Goal: Task Accomplishment & Management: Manage account settings

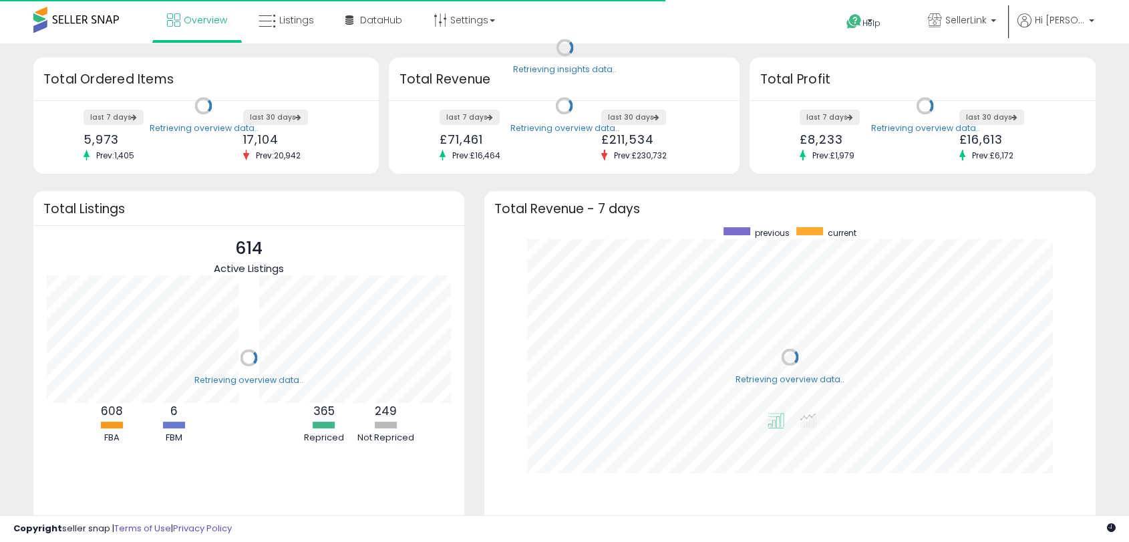
scroll to position [253, 584]
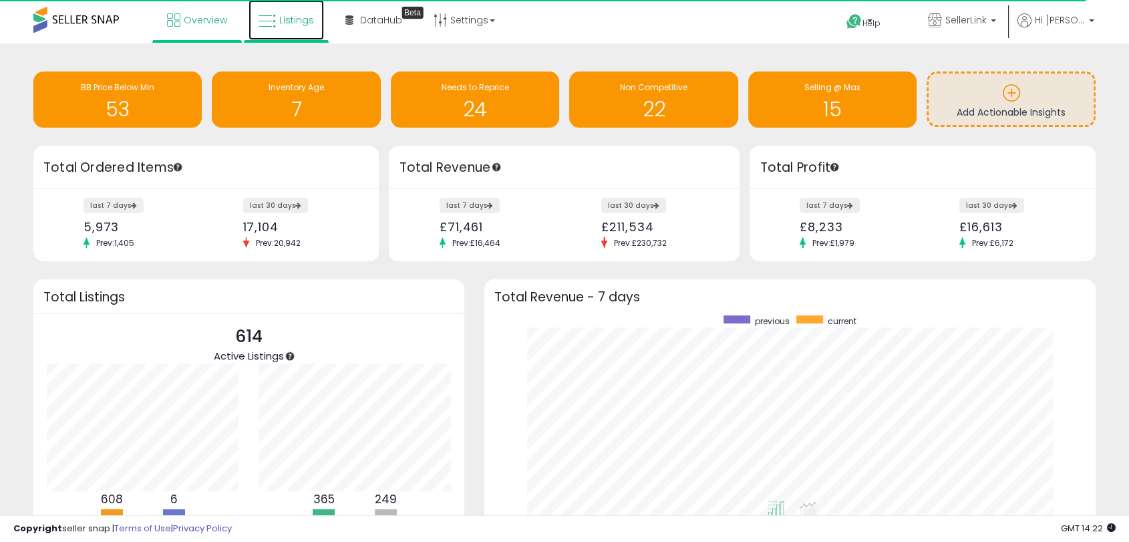
click at [305, 20] on span "Listings" at bounding box center [296, 19] width 35 height 13
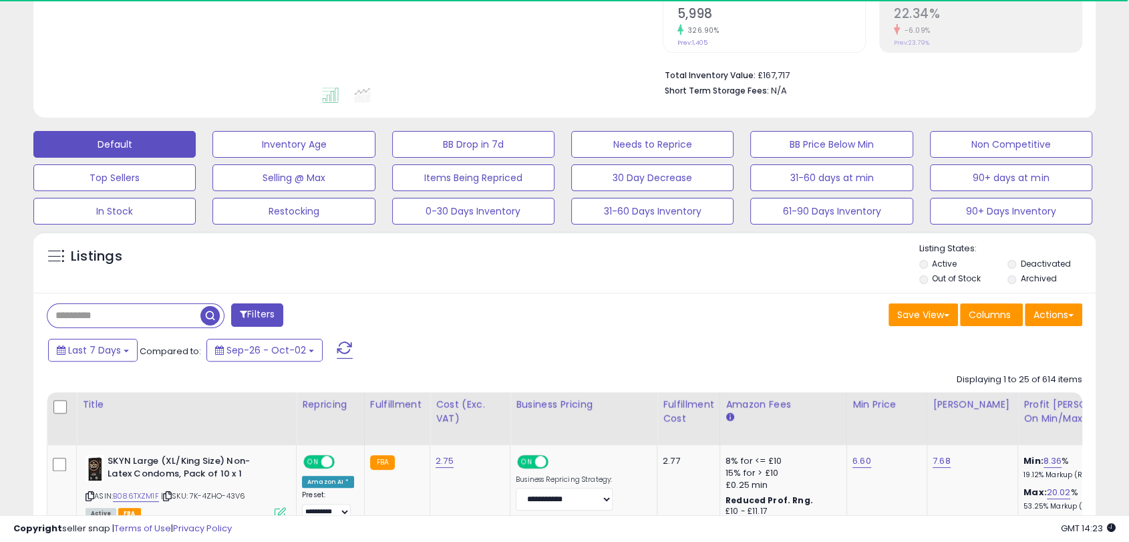
scroll to position [294, 0]
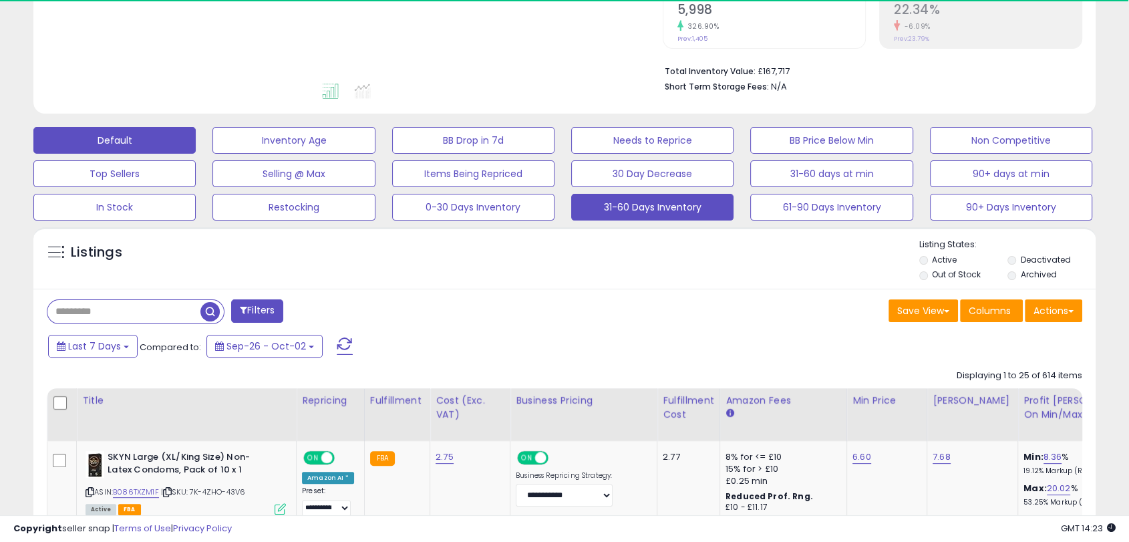
click at [591, 216] on button "31-60 Days Inventory" at bounding box center [652, 207] width 162 height 27
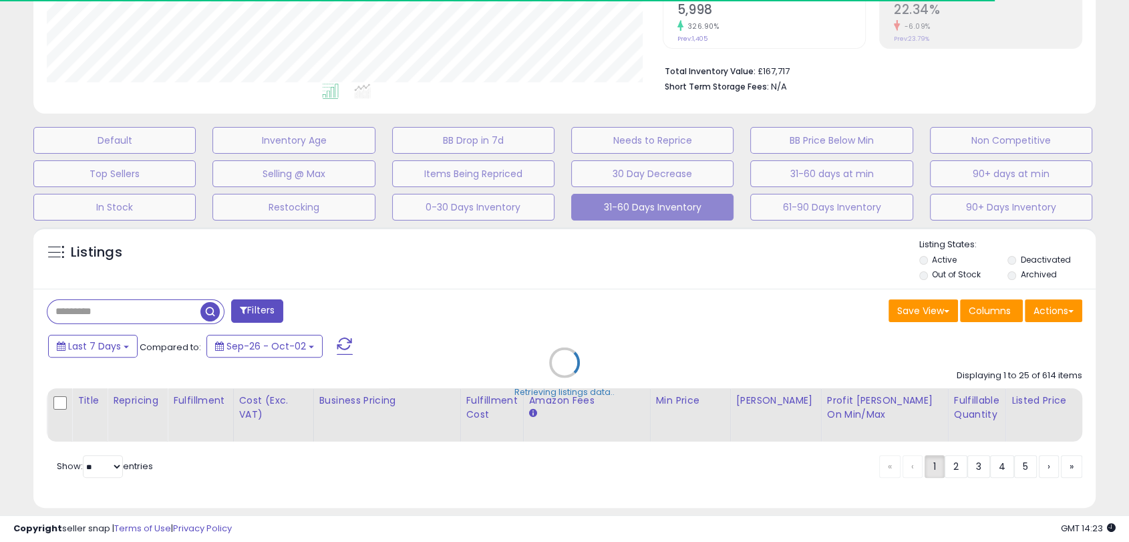
scroll to position [321, 0]
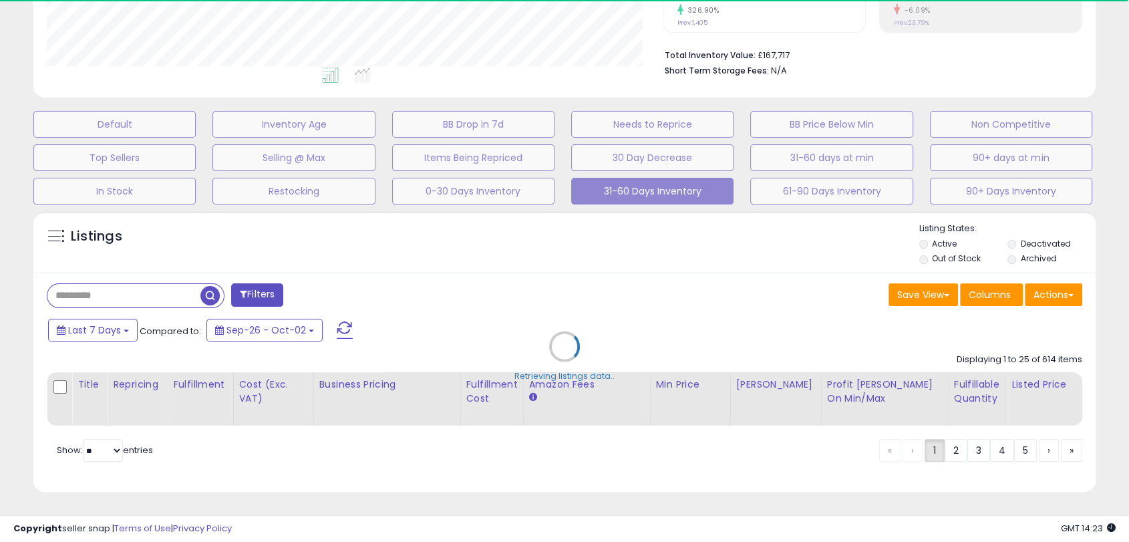
select select "**"
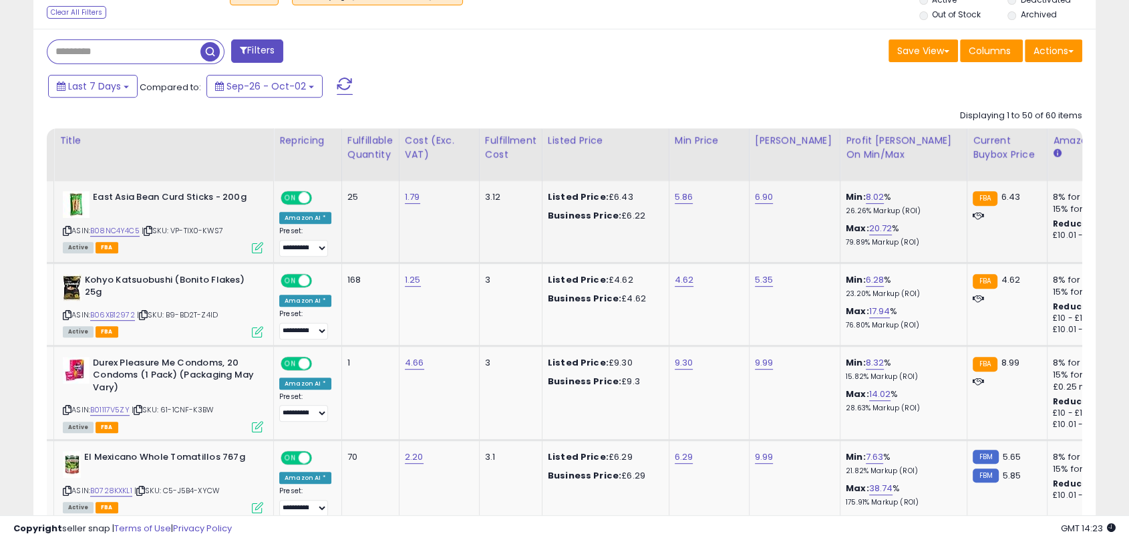
scroll to position [0, 0]
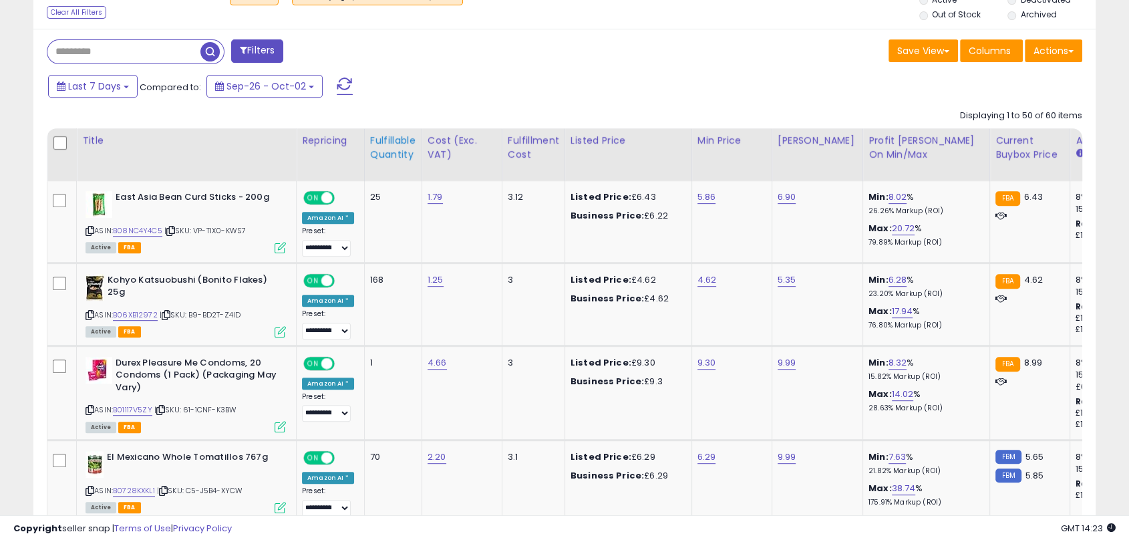
click at [378, 152] on div "Fulfillable Quantity" at bounding box center [393, 148] width 46 height 28
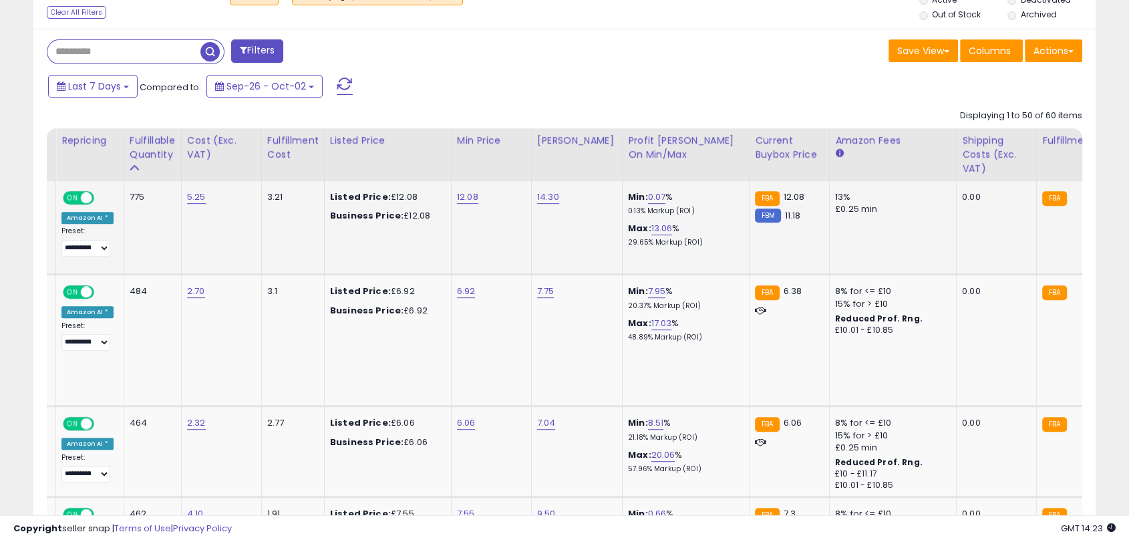
scroll to position [0, 240]
click at [510, 256] on td "12.08" at bounding box center [491, 228] width 80 height 94
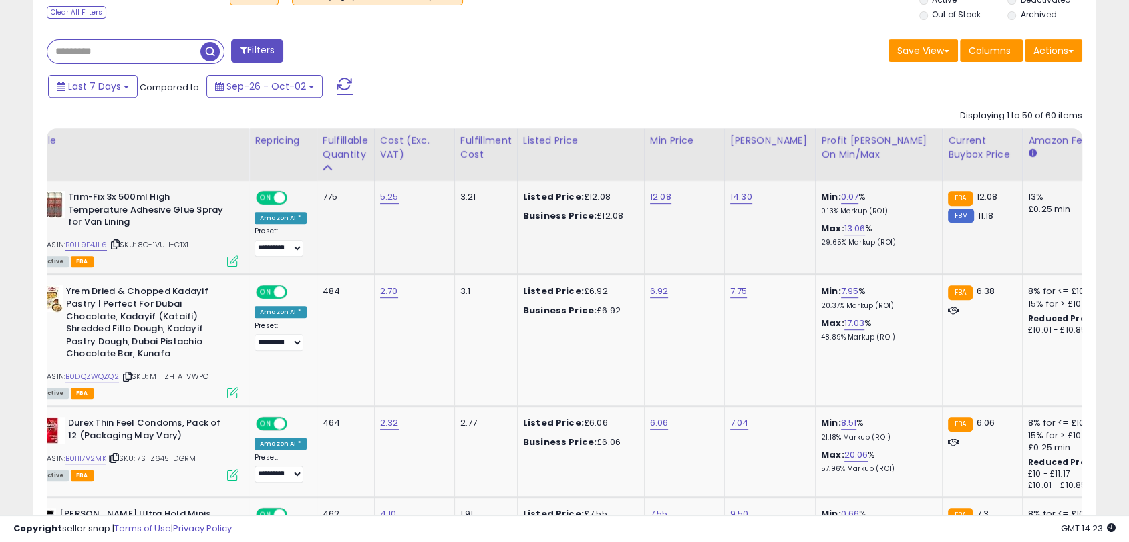
scroll to position [0, 0]
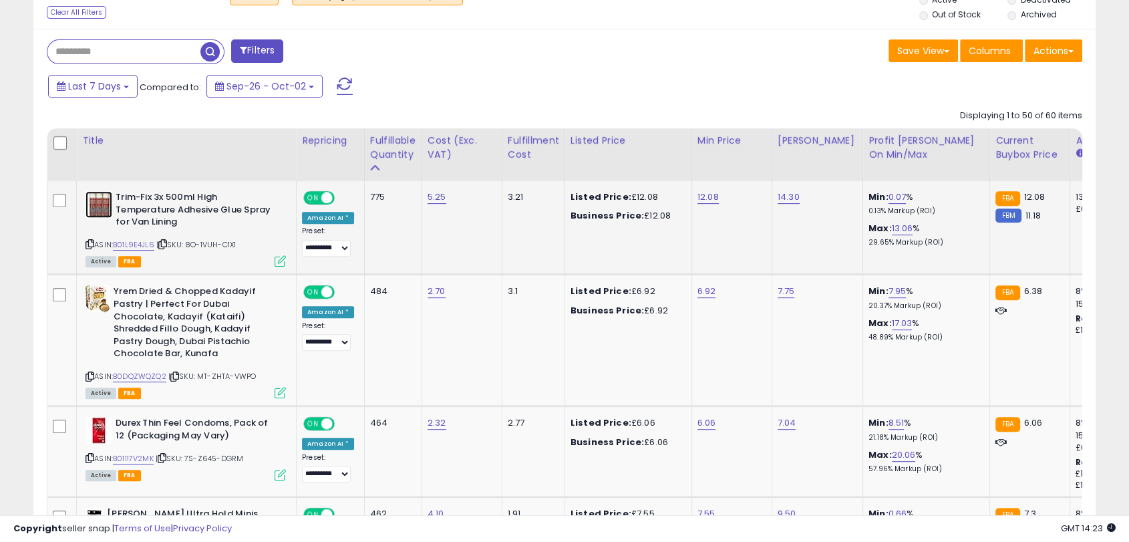
click at [110, 208] on img at bounding box center [99, 204] width 27 height 27
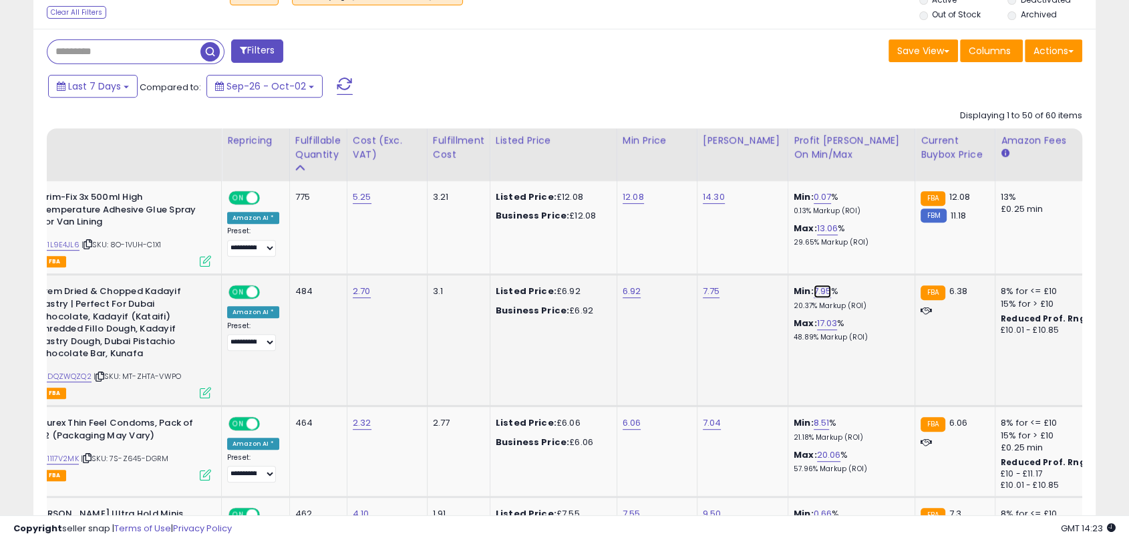
click at [814, 293] on link "7.95" at bounding box center [823, 291] width 18 height 13
drag, startPoint x: 768, startPoint y: 255, endPoint x: 673, endPoint y: 256, distance: 94.9
type input "*"
click at [850, 253] on icon "submit" at bounding box center [846, 257] width 8 height 8
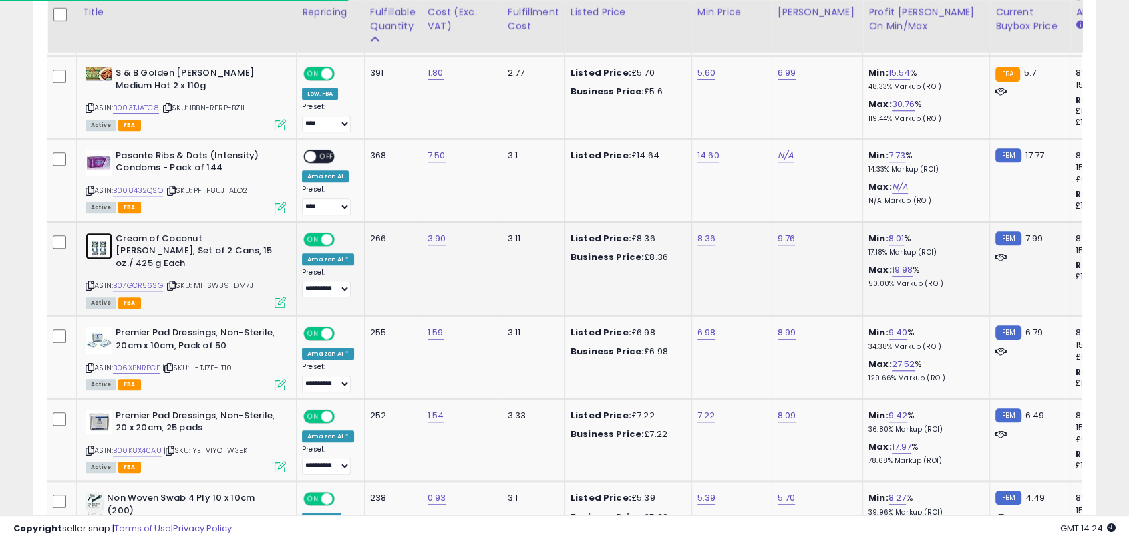
click at [100, 242] on img at bounding box center [99, 245] width 27 height 27
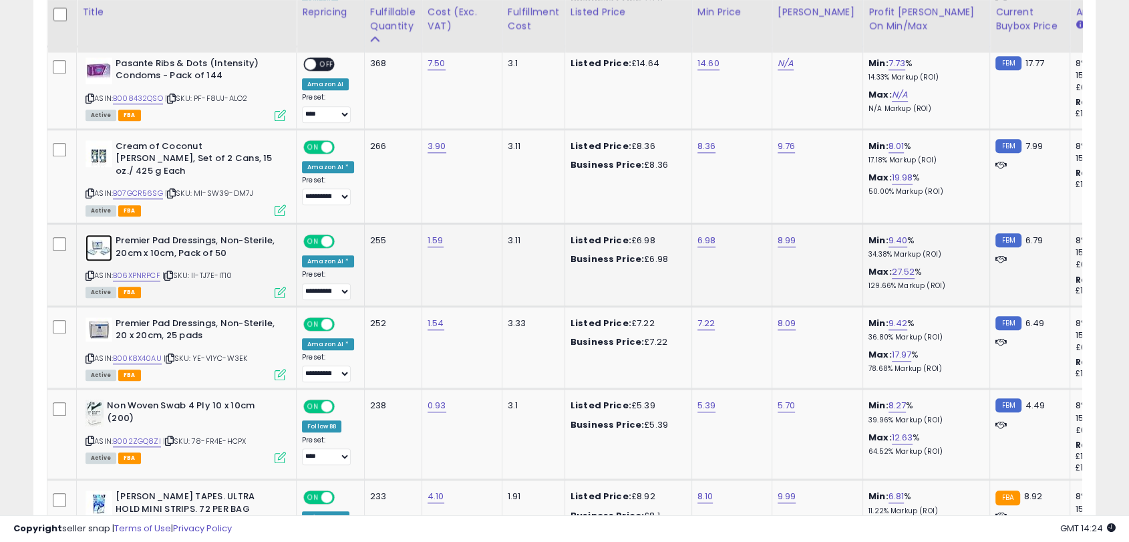
click at [102, 238] on img at bounding box center [99, 247] width 27 height 27
